Goal: Check status: Check status

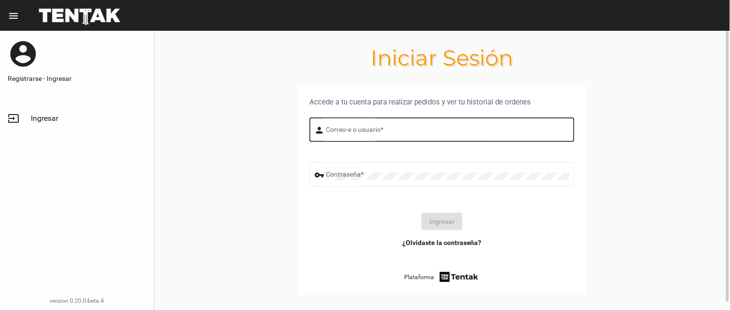
click at [328, 122] on div "Correo-e o usuario *" at bounding box center [447, 128] width 243 height 26
click at [328, 129] on input "Correo-e o usuario *" at bounding box center [447, 131] width 243 height 8
type input "flopyganora"
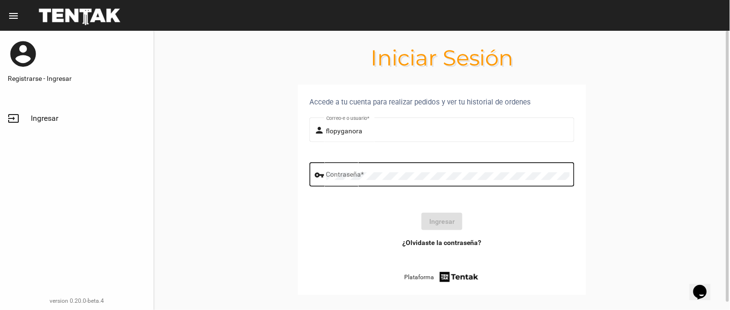
click at [412, 169] on div "Contraseña *" at bounding box center [447, 173] width 243 height 26
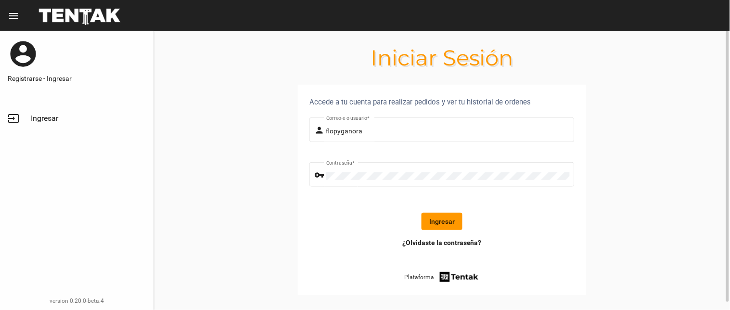
click at [440, 223] on button "Ingresar" at bounding box center [441, 221] width 41 height 17
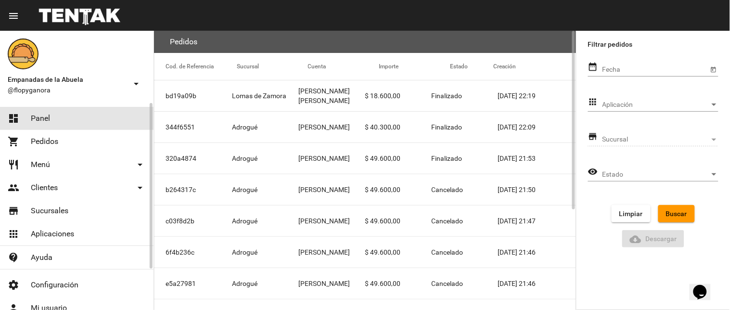
click at [71, 118] on link "dashboard Panel" at bounding box center [76, 118] width 153 height 23
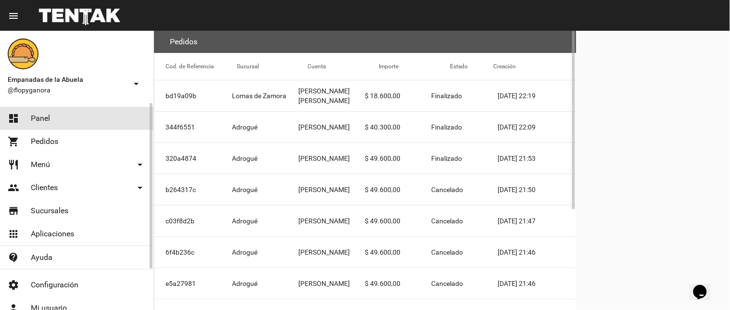
click at [71, 118] on link "dashboard Panel" at bounding box center [76, 118] width 153 height 23
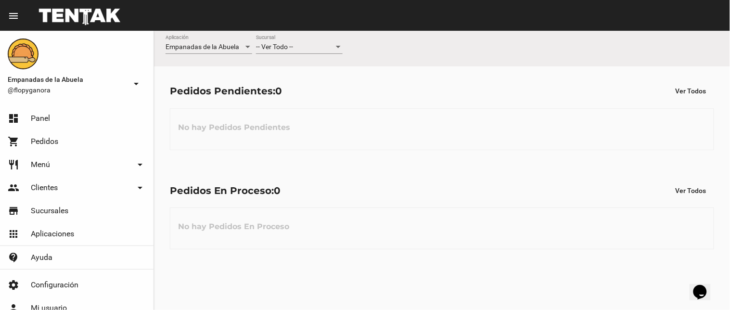
click at [299, 50] on div "-- Ver Todo --" at bounding box center [295, 47] width 78 height 8
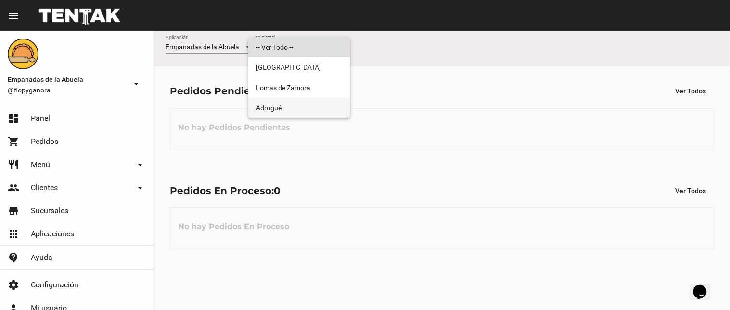
click at [276, 109] on span "Adrogué" at bounding box center [299, 108] width 87 height 20
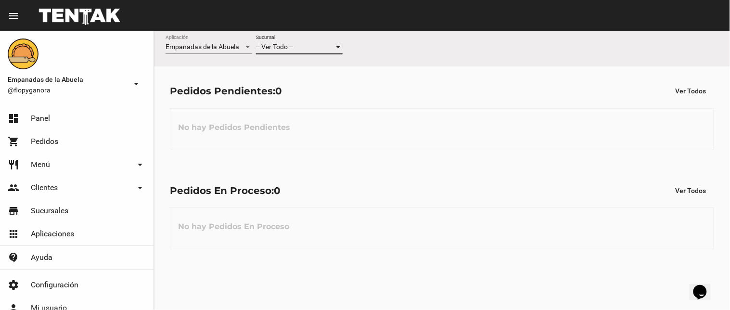
click at [276, 109] on div "No hay Pedidos Pendientes" at bounding box center [442, 129] width 544 height 42
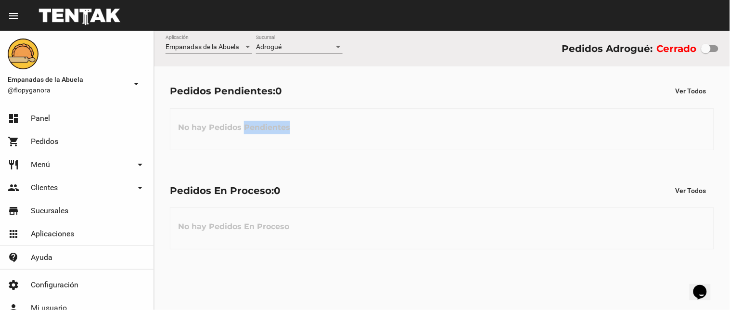
click at [704, 51] on div at bounding box center [706, 49] width 10 height 10
click at [705, 52] on input "checkbox" at bounding box center [705, 52] width 0 height 0
checkbox input "true"
click at [207, 234] on h3 "No hay Pedidos En Proceso" at bounding box center [233, 226] width 126 height 29
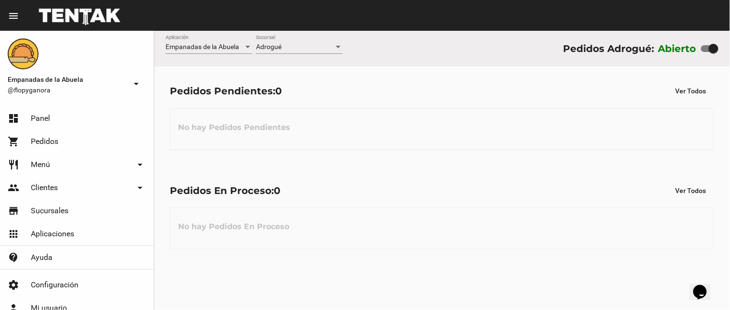
click at [547, 159] on div "Pedidos Pendientes: 0 Ver Todos No hay Pedidos Pendientes" at bounding box center [442, 115] width 576 height 99
